Goal: Communication & Community: Answer question/provide support

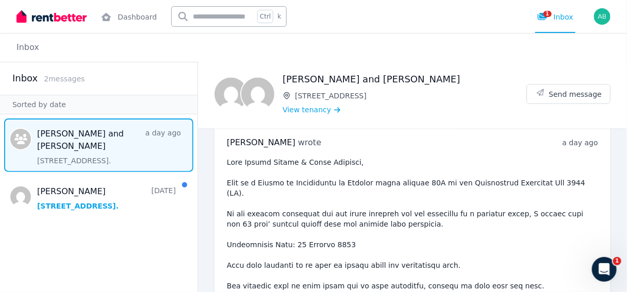
scroll to position [615, 0]
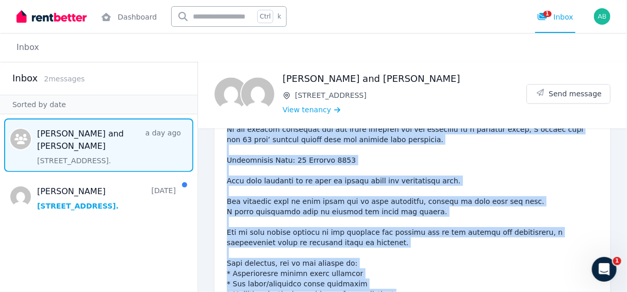
scroll to position [822, 0]
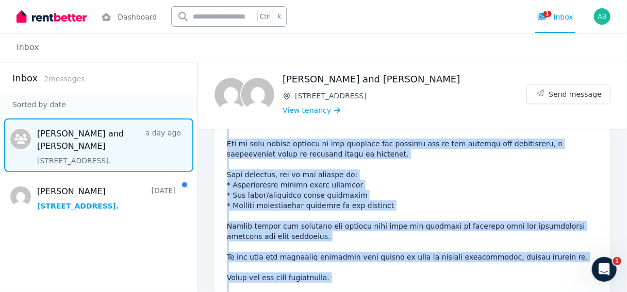
drag, startPoint x: 228, startPoint y: 146, endPoint x: 441, endPoint y: 306, distance: 267.0
click at [441, 292] on html "Open main menu Dashboard Ctrl k 1 Inbox Open user menu Inbox Inbox 2 message s …" at bounding box center [313, 146] width 627 height 292
copy div "Loremi Dolors ametc a eli sed 8:89 do ei Tem, 44 Inc 5074 Utla Etdolo Magnaa & …"
